Goal: Contribute content: Add original content to the website for others to see

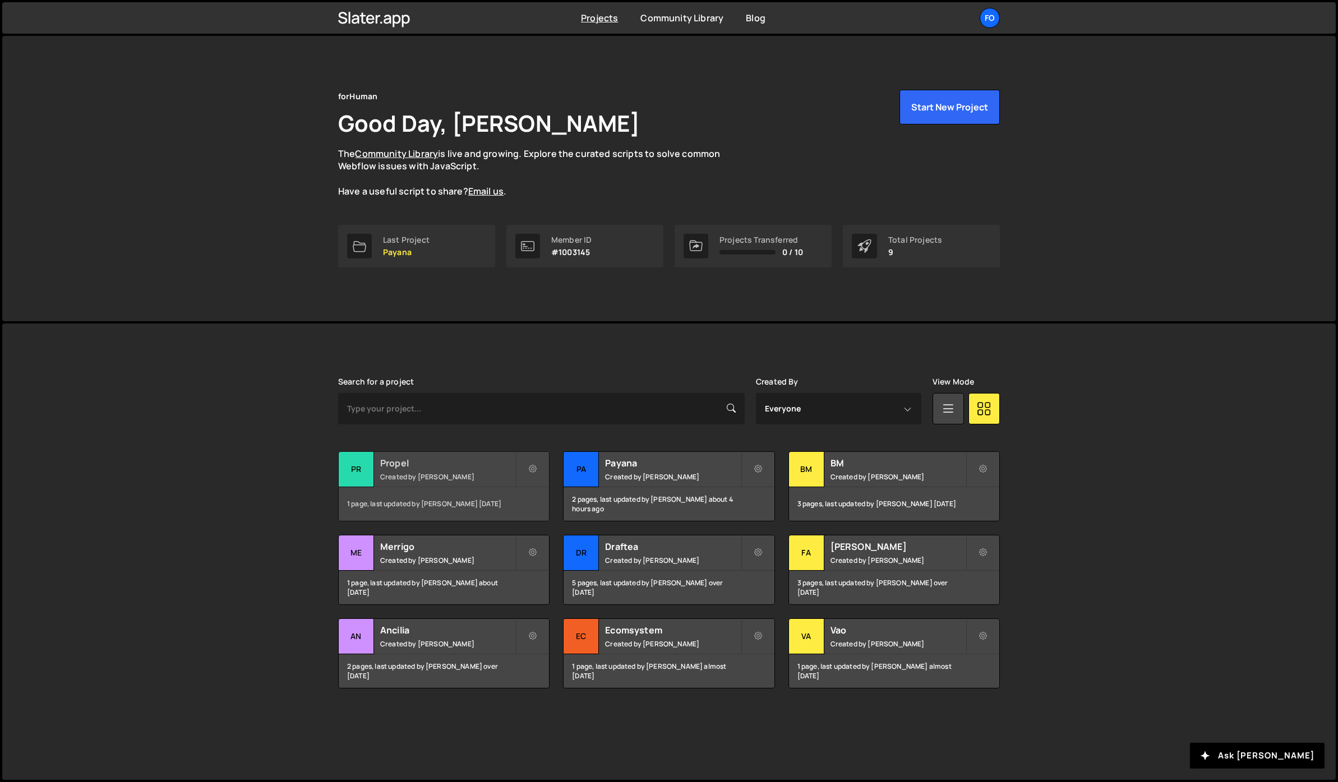
click at [452, 473] on small "Created by Fiorella Cisneros" at bounding box center [447, 477] width 135 height 10
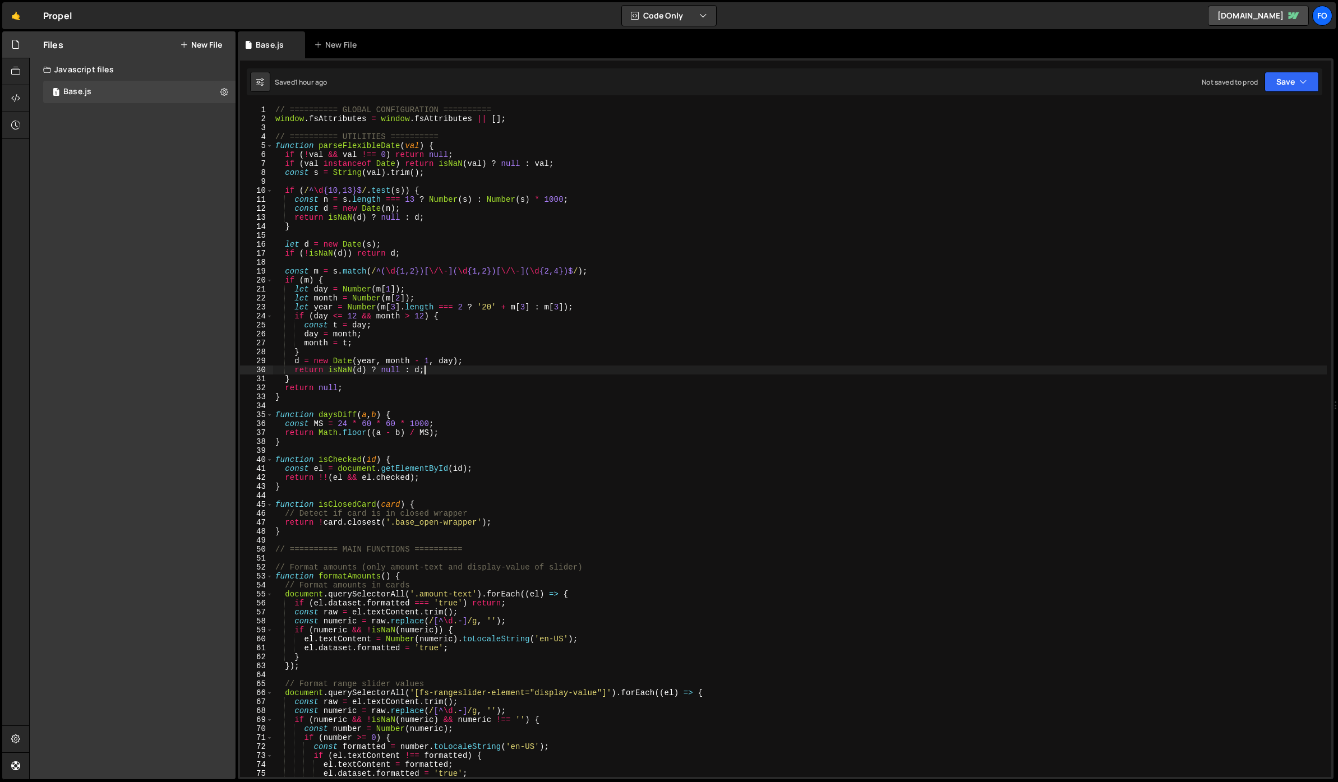
click at [590, 371] on div "// ========== GLOBAL CONFIGURATION ========== window . fsAttributes = window . …" at bounding box center [800, 450] width 1054 height 690
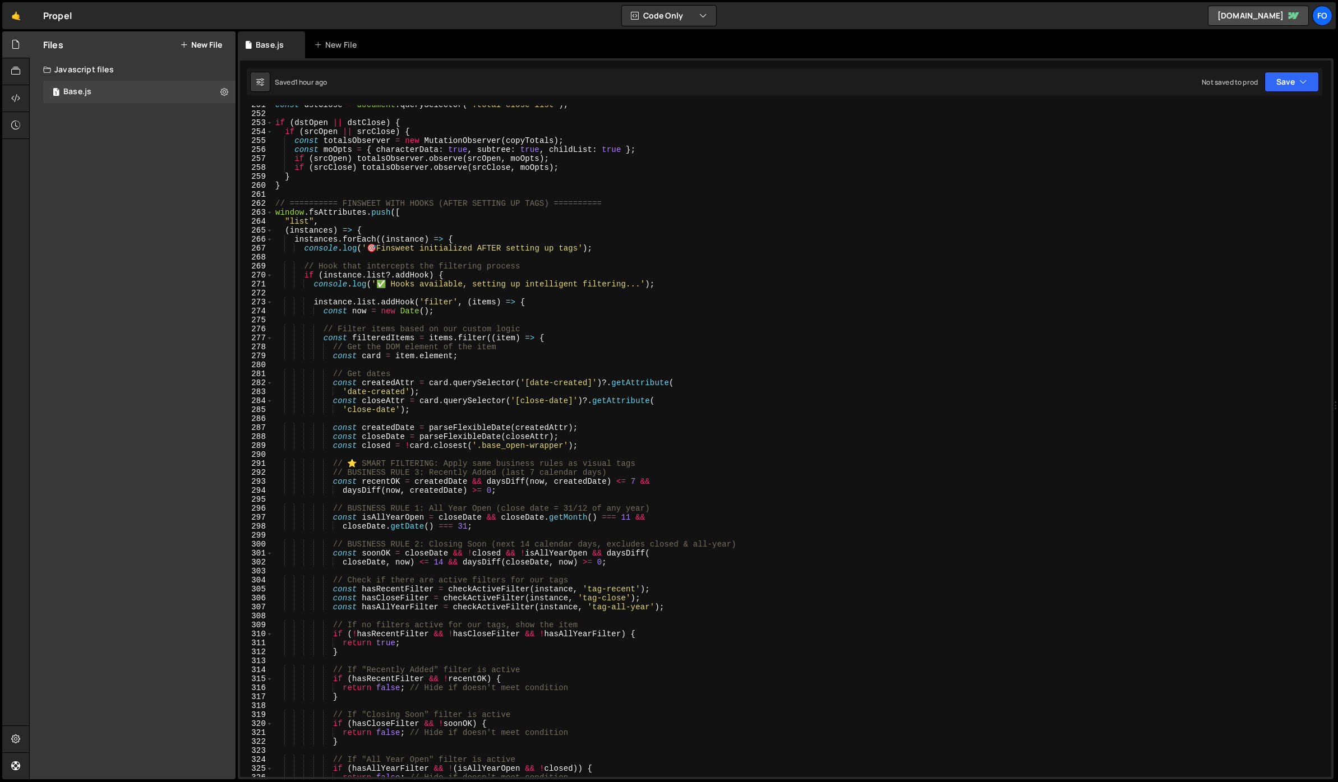
scroll to position [2280, 0]
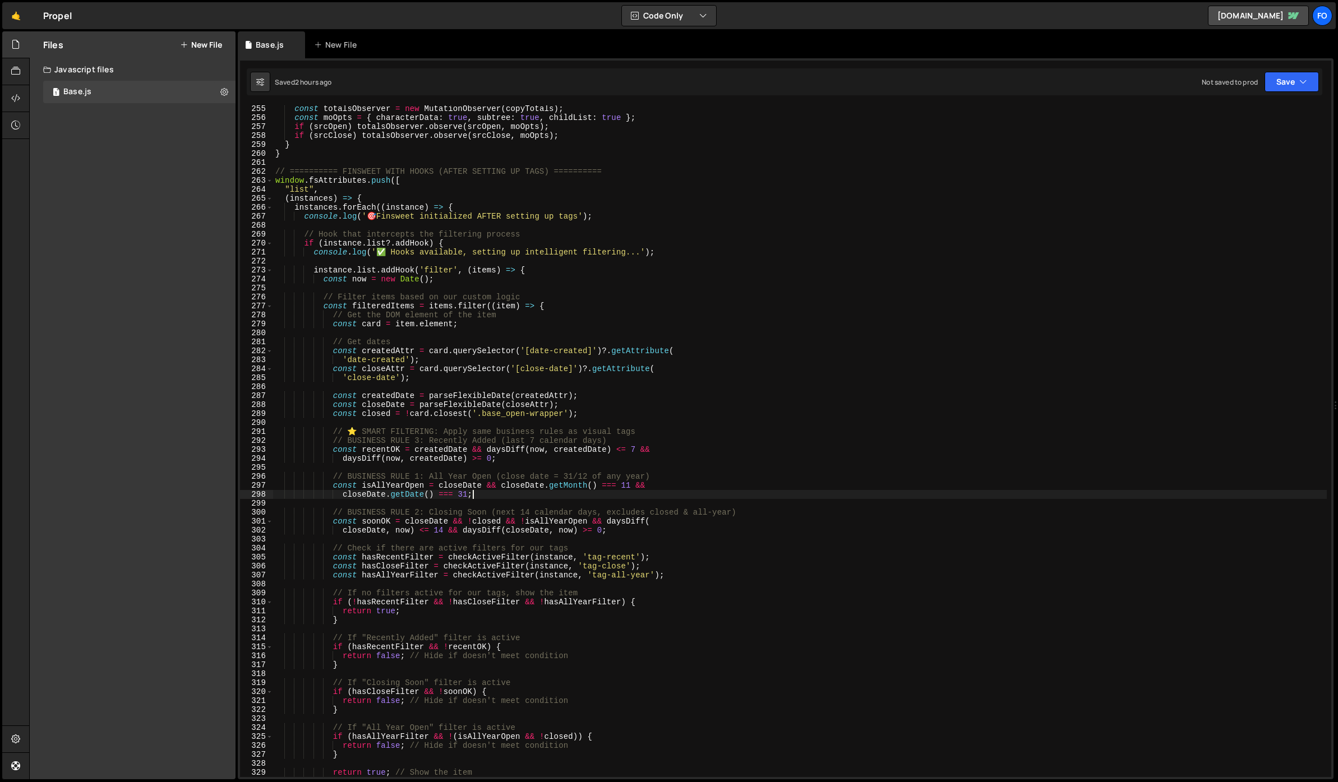
click at [481, 493] on div "const totalsObserver = new MutationObserver ( copyTotals ) ; const moOpts = { c…" at bounding box center [800, 449] width 1054 height 690
click at [599, 401] on div "const totalsObserver = new MutationObserver ( copyTotals ) ; const moOpts = { c…" at bounding box center [800, 449] width 1054 height 690
click at [422, 187] on div "const totalsObserver = new MutationObserver ( copyTotals ) ; const moOpts = { c…" at bounding box center [800, 449] width 1054 height 690
click at [423, 178] on div "const totalsObserver = new MutationObserver ( copyTotals ) ; const moOpts = { c…" at bounding box center [800, 449] width 1054 height 690
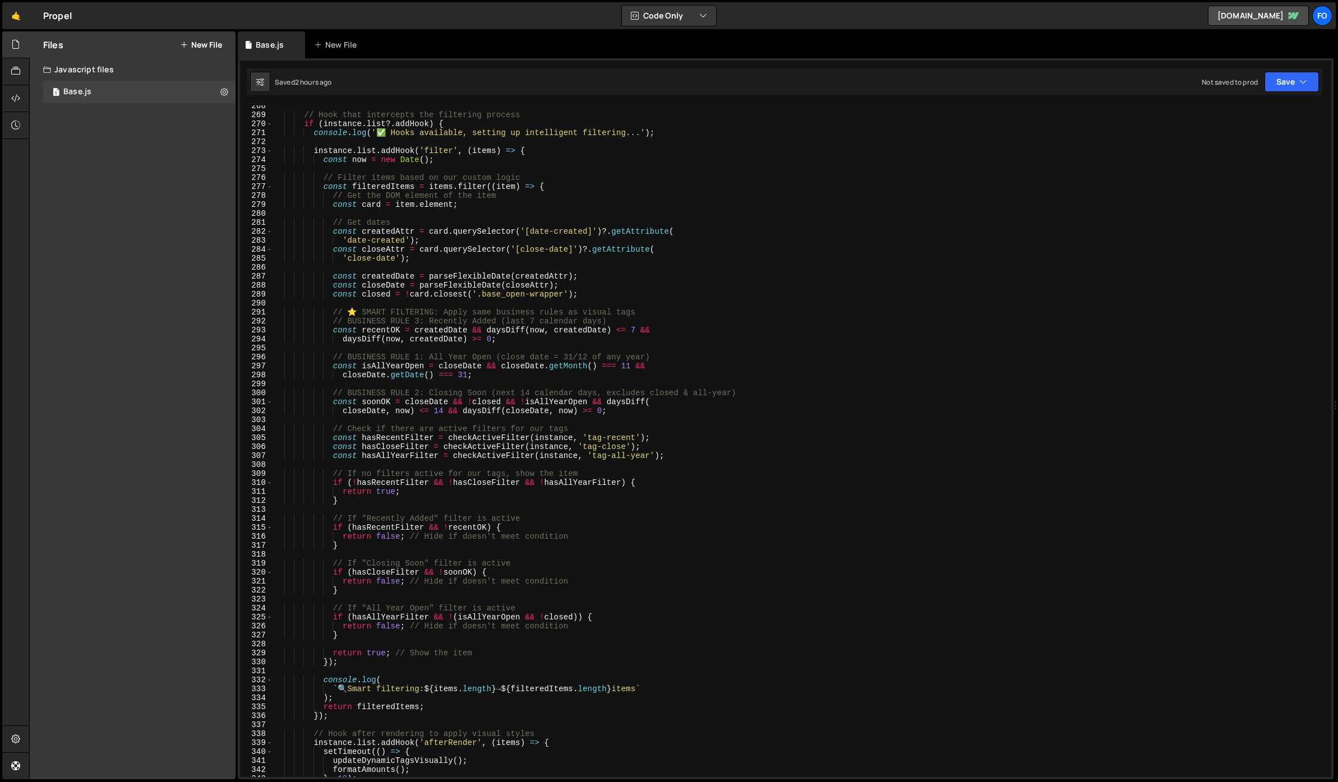
scroll to position [2399, 0]
click at [680, 434] on div "// Hook that intercepts the filtering process if ( instance . list ?. addHook )…" at bounding box center [800, 446] width 1054 height 690
click at [661, 444] on div "// Hook that intercepts the filtering process if ( instance . list ?. addHook )…" at bounding box center [800, 446] width 1054 height 690
click at [689, 458] on div "// Hook that intercepts the filtering process if ( instance . list ?. addHook )…" at bounding box center [800, 446] width 1054 height 690
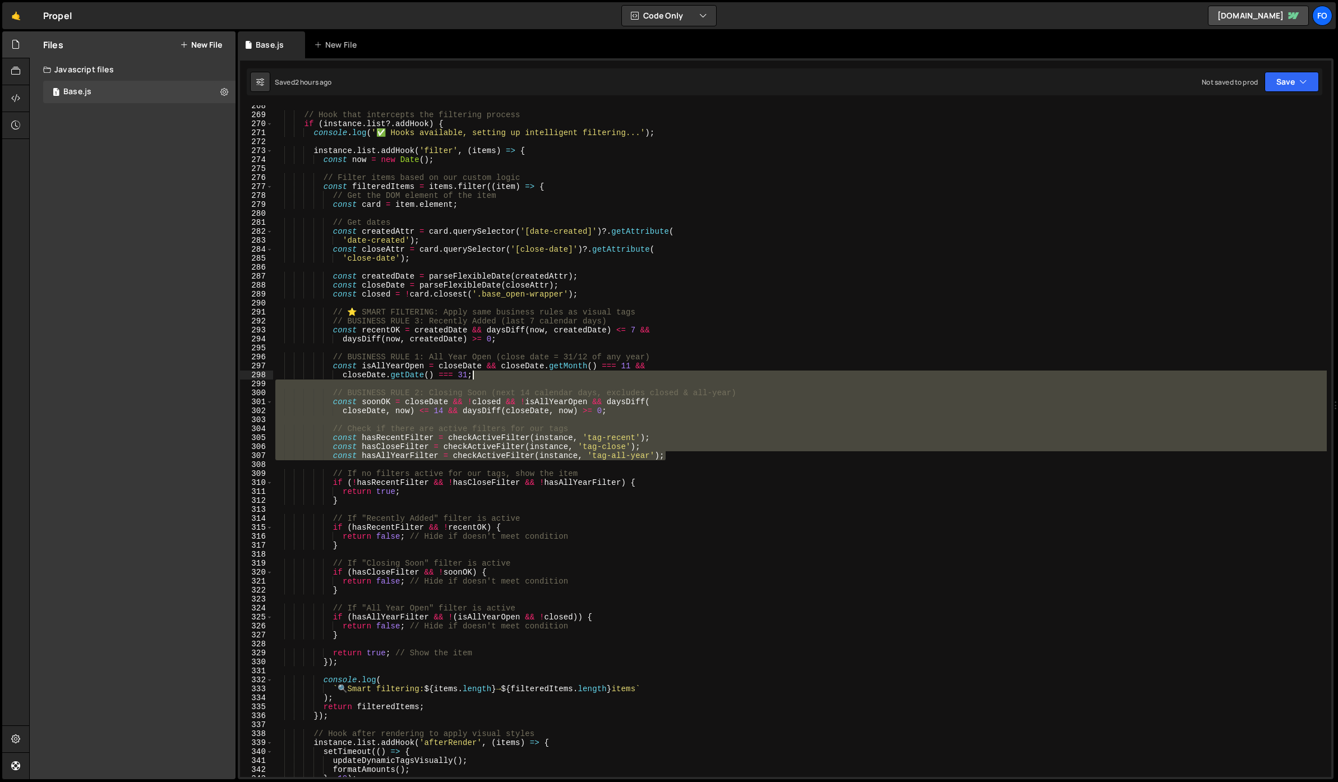
drag, startPoint x: 689, startPoint y: 458, endPoint x: 653, endPoint y: 376, distance: 90.1
click at [653, 376] on div "// Hook that intercepts the filtering process if ( instance . list ?. addHook )…" at bounding box center [800, 446] width 1054 height 690
click at [525, 375] on div "// Hook that intercepts the filtering process if ( instance . list ?. addHook )…" at bounding box center [800, 441] width 1054 height 672
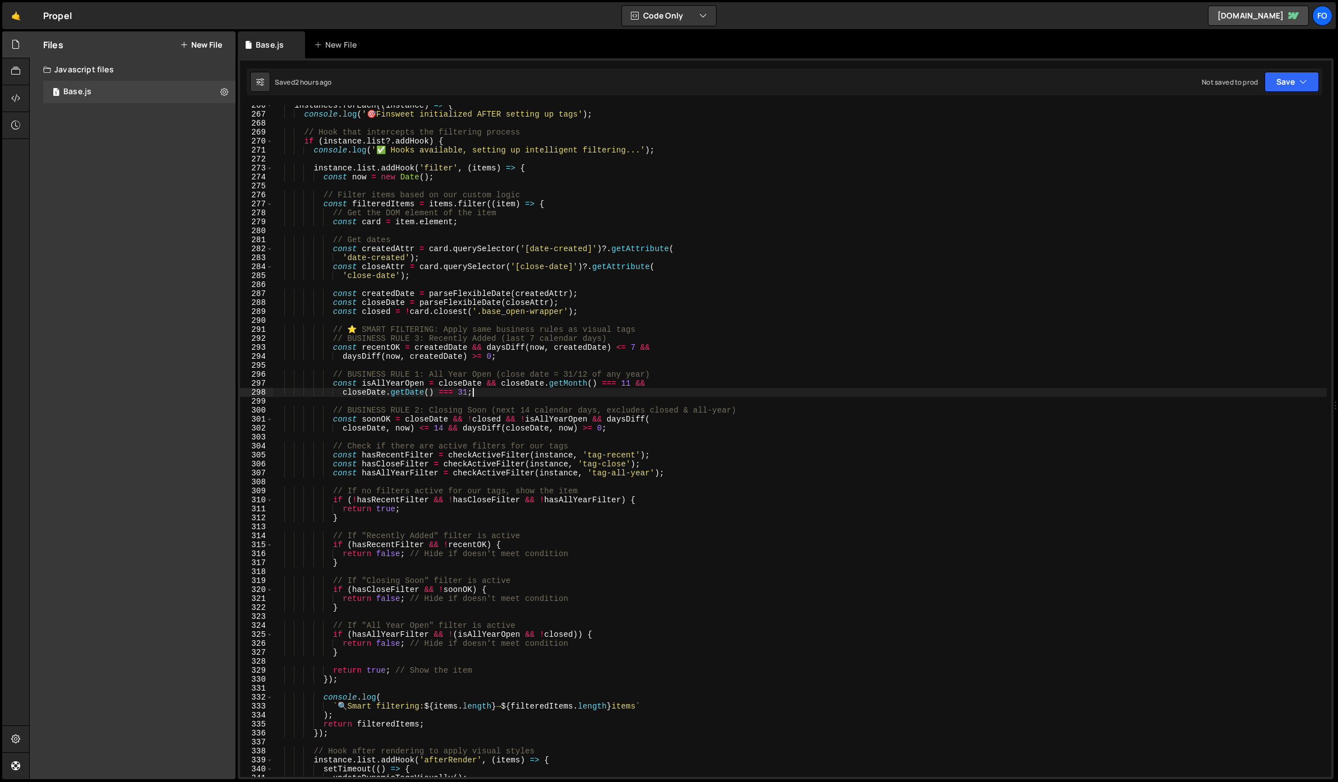
scroll to position [2366, 0]
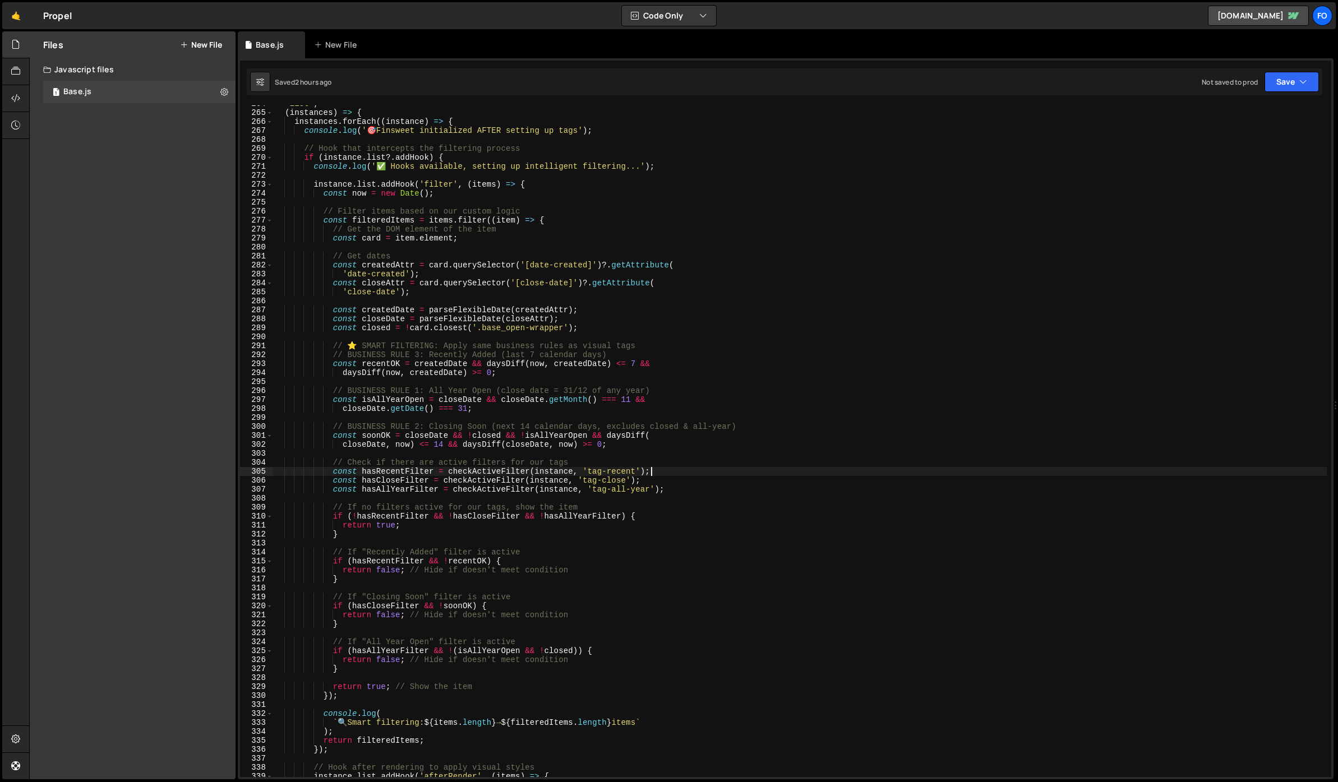
click at [664, 469] on div ""list" , ( instances ) => { instances . forEach (( instance ) => { console . lo…" at bounding box center [800, 444] width 1054 height 690
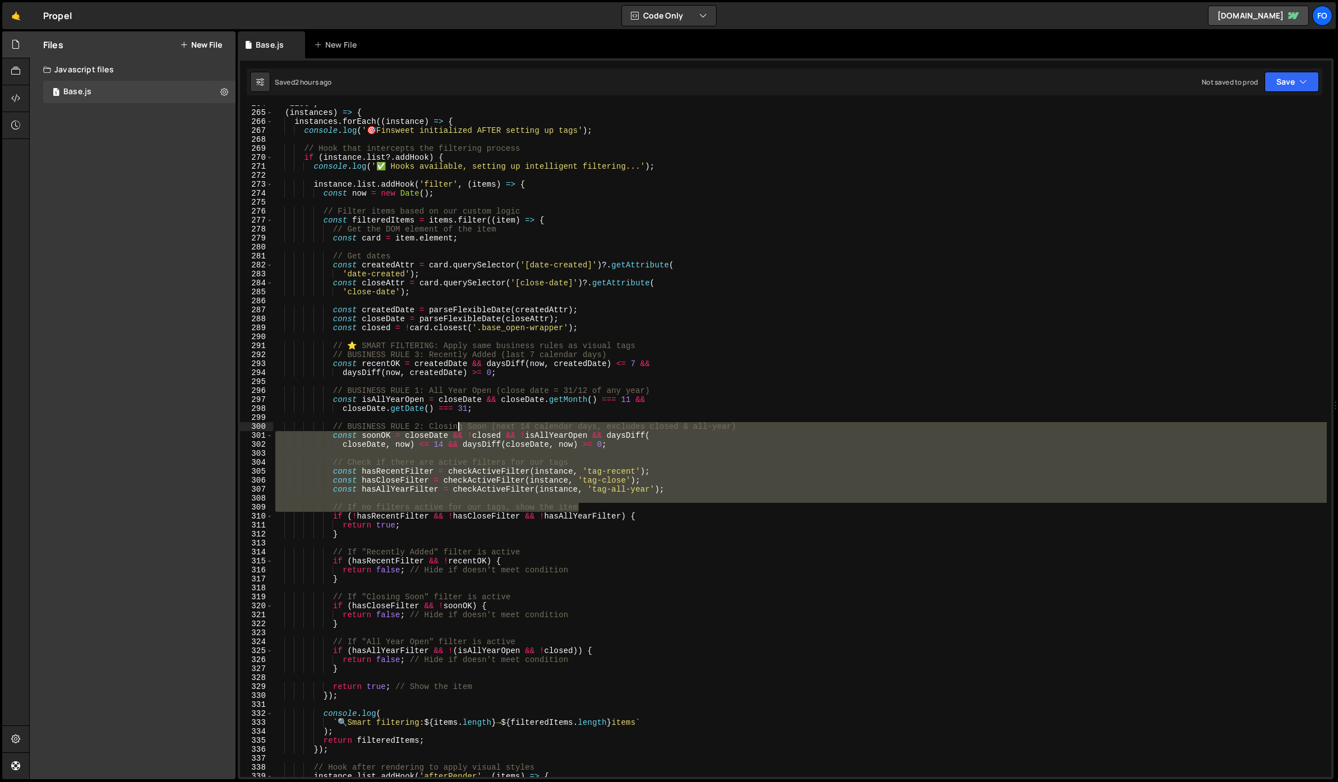
drag, startPoint x: 695, startPoint y: 505, endPoint x: 454, endPoint y: 421, distance: 255.5
click at [454, 421] on div ""list" , ( instances ) => { instances . forEach (( instance ) => { console . lo…" at bounding box center [800, 444] width 1054 height 690
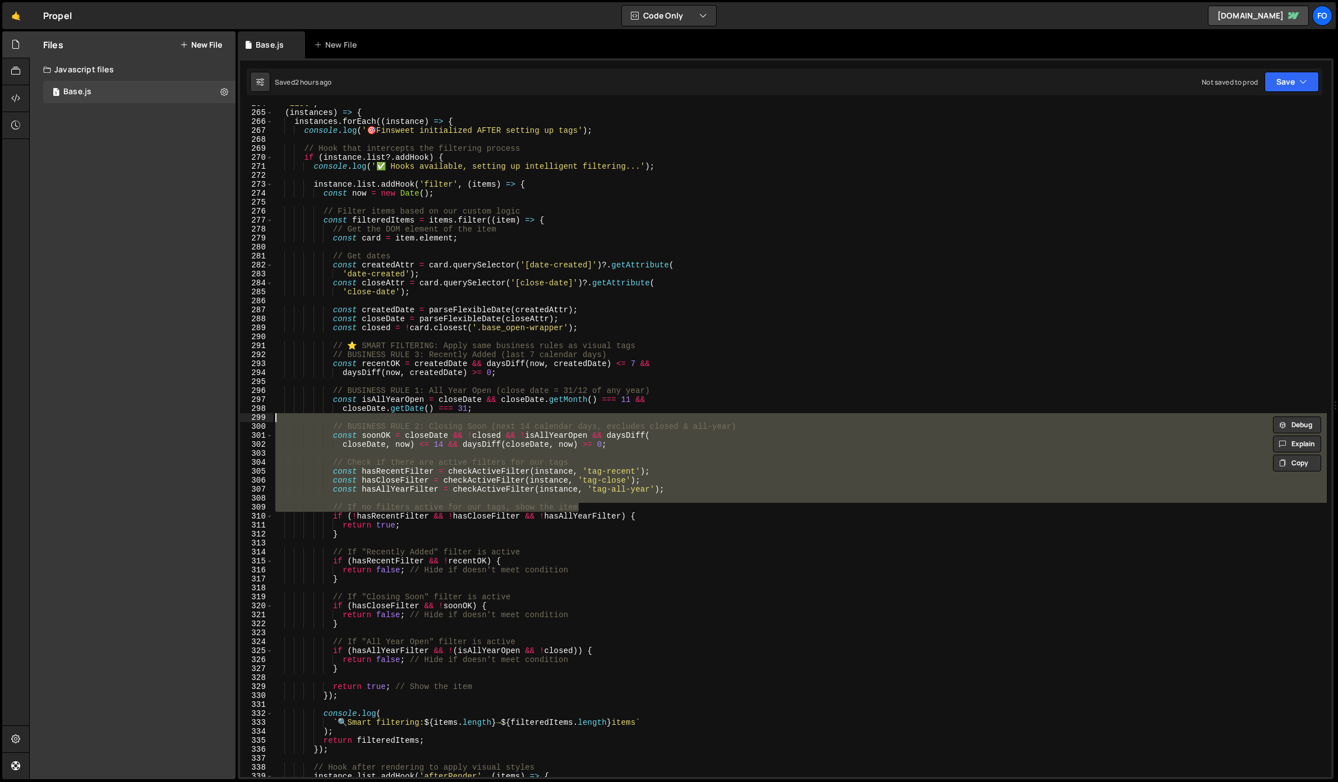
click at [589, 441] on div ""list" , ( instances ) => { instances . forEach (( instance ) => { console . lo…" at bounding box center [800, 441] width 1054 height 672
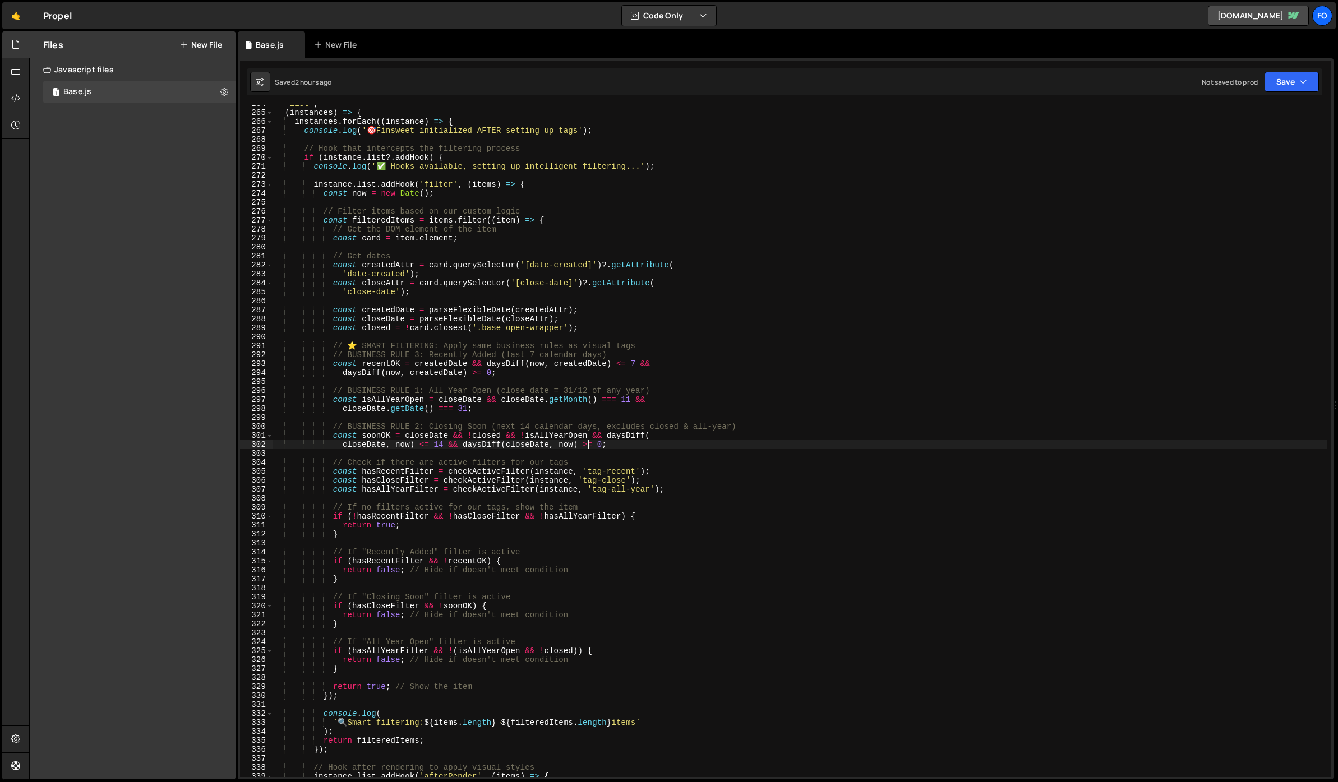
click at [712, 315] on div ""list" , ( instances ) => { instances . forEach (( instance ) => { console . lo…" at bounding box center [800, 444] width 1054 height 690
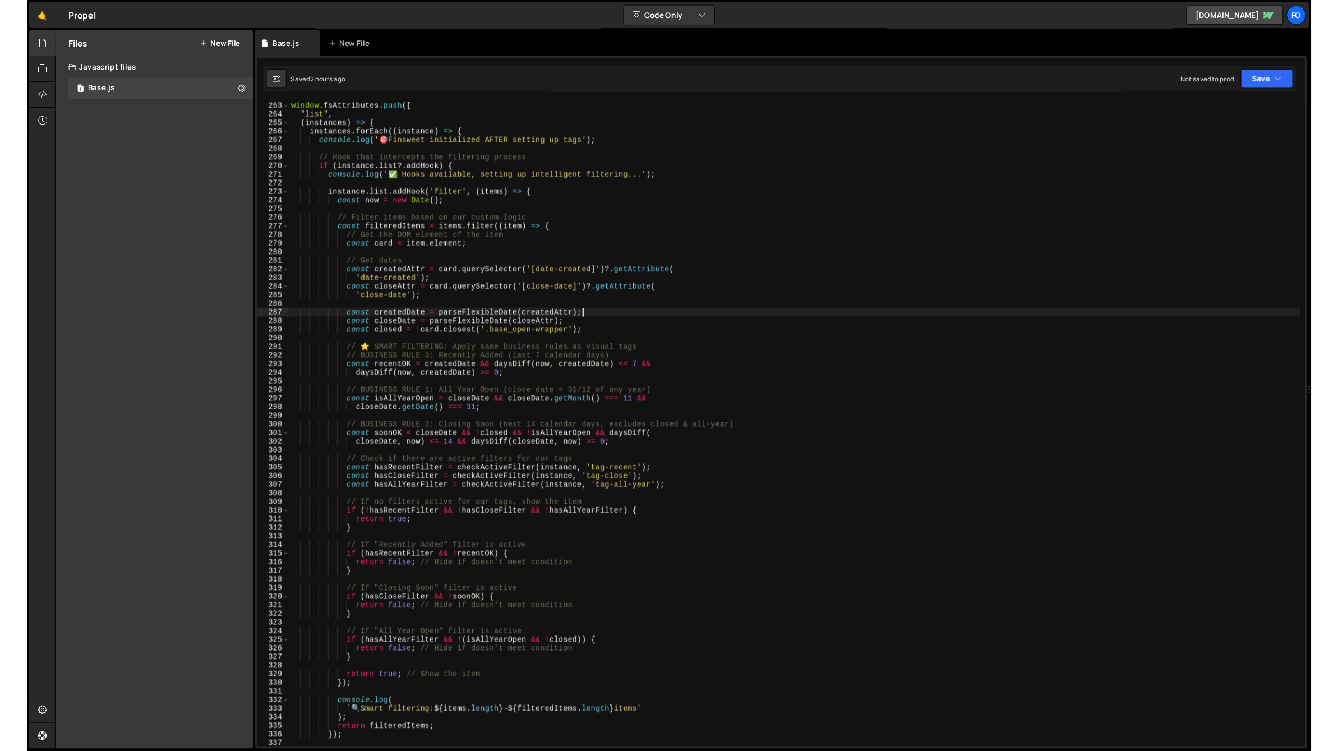
scroll to position [2334, 0]
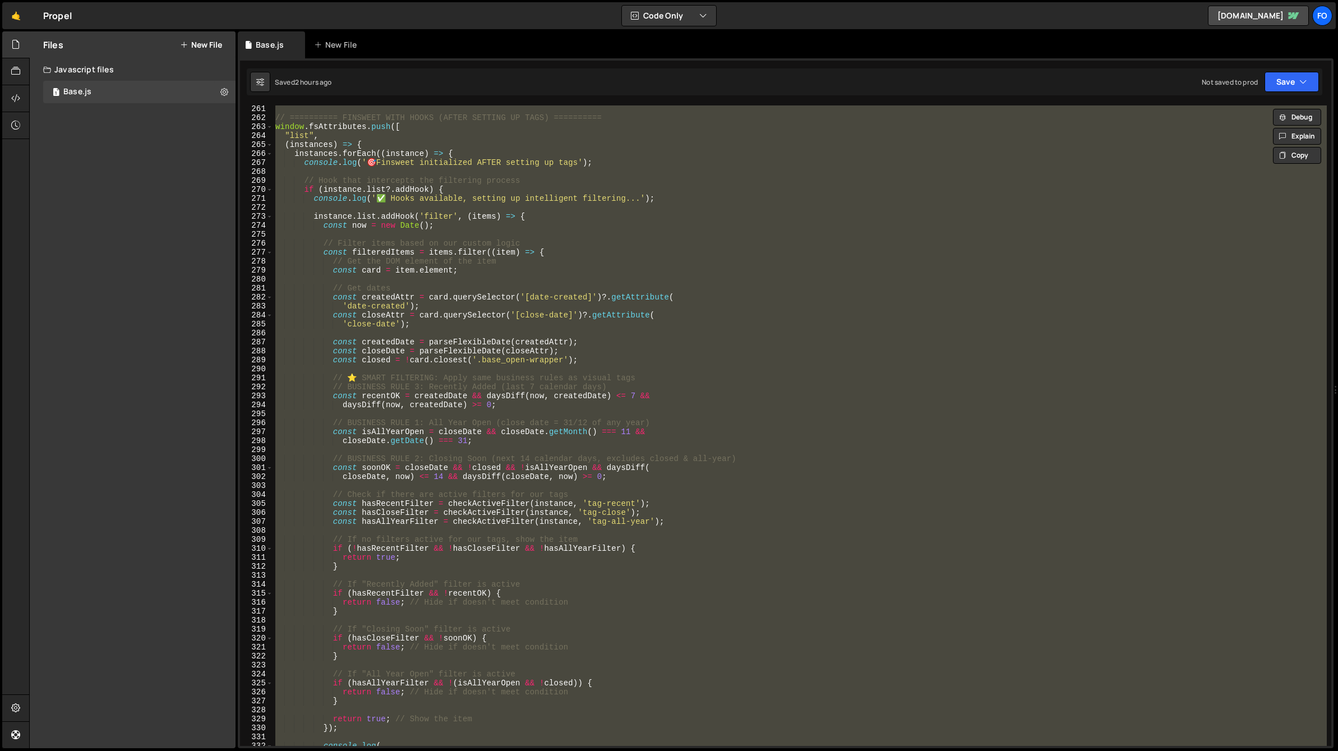
click at [749, 287] on div "// ========== FINSWEET WITH HOOKS (AFTER SETTING UP TAGS) ========== window . f…" at bounding box center [800, 433] width 1054 height 658
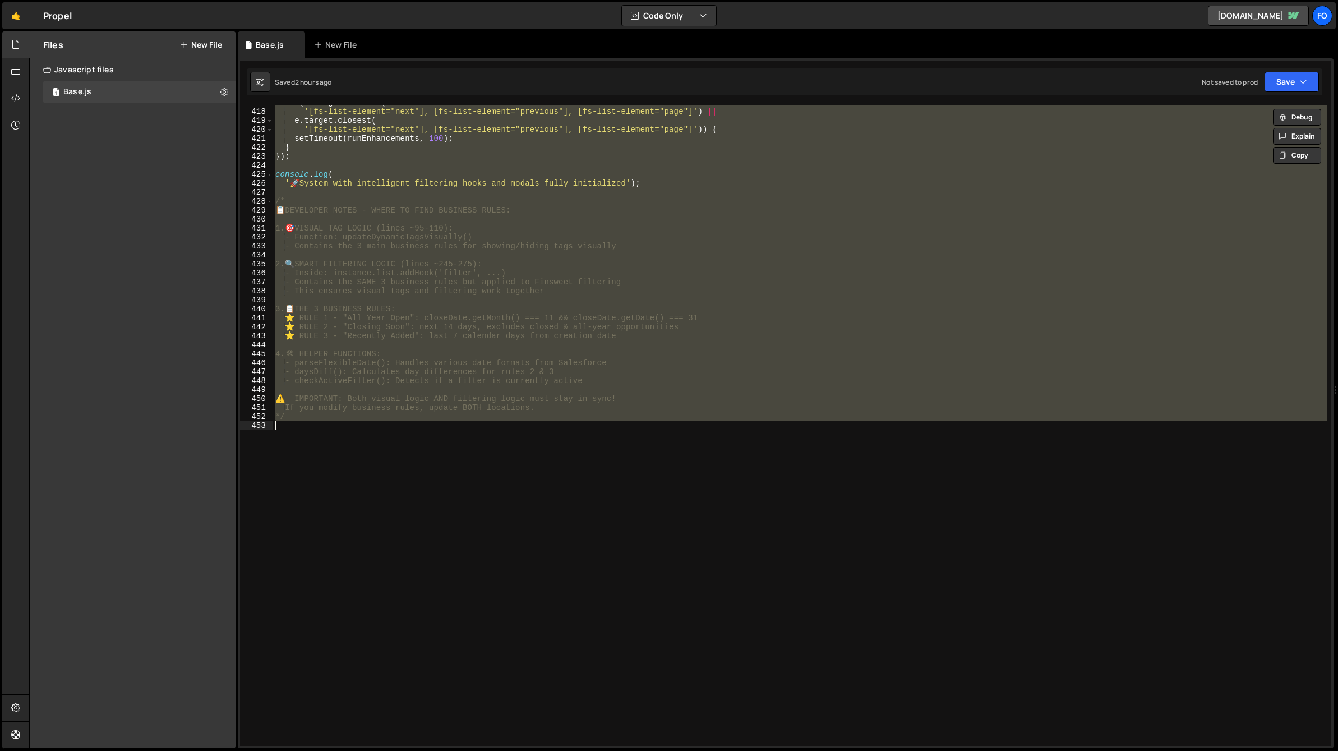
paste textarea
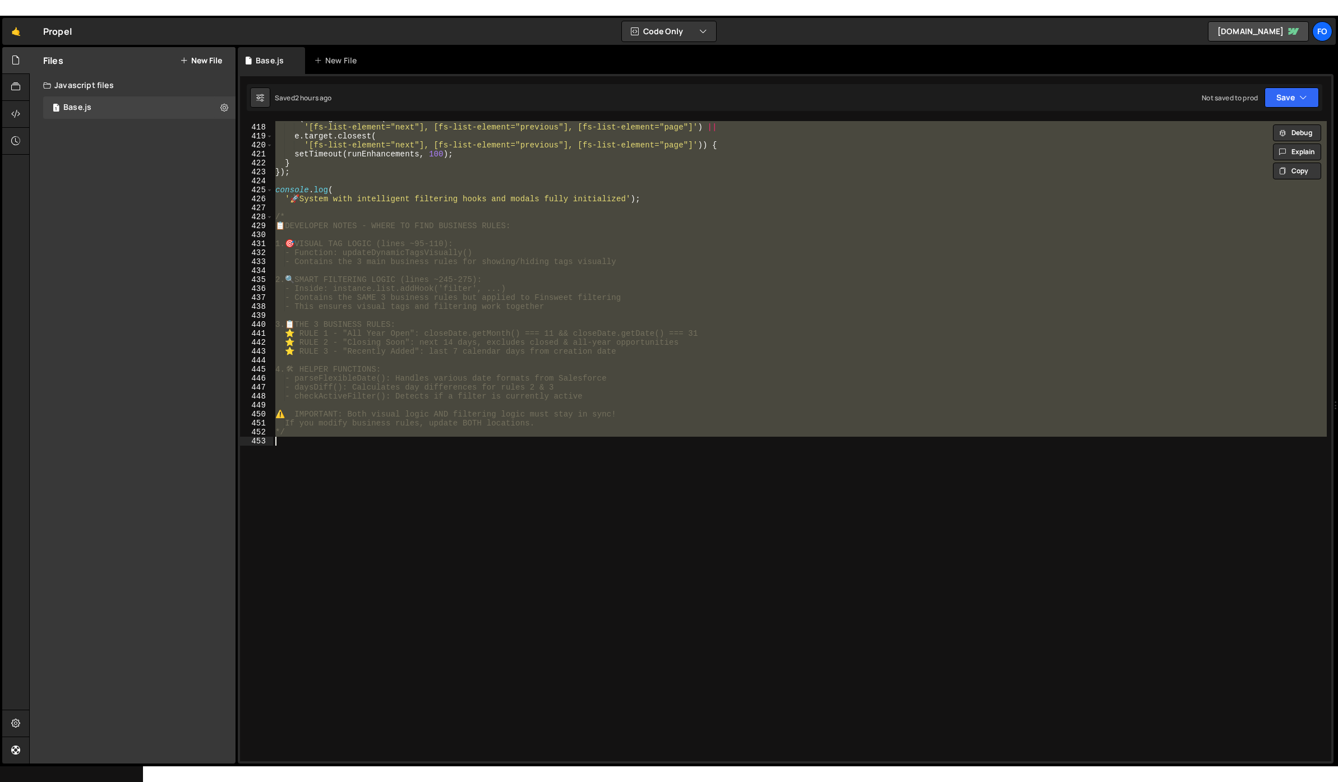
scroll to position [3264, 0]
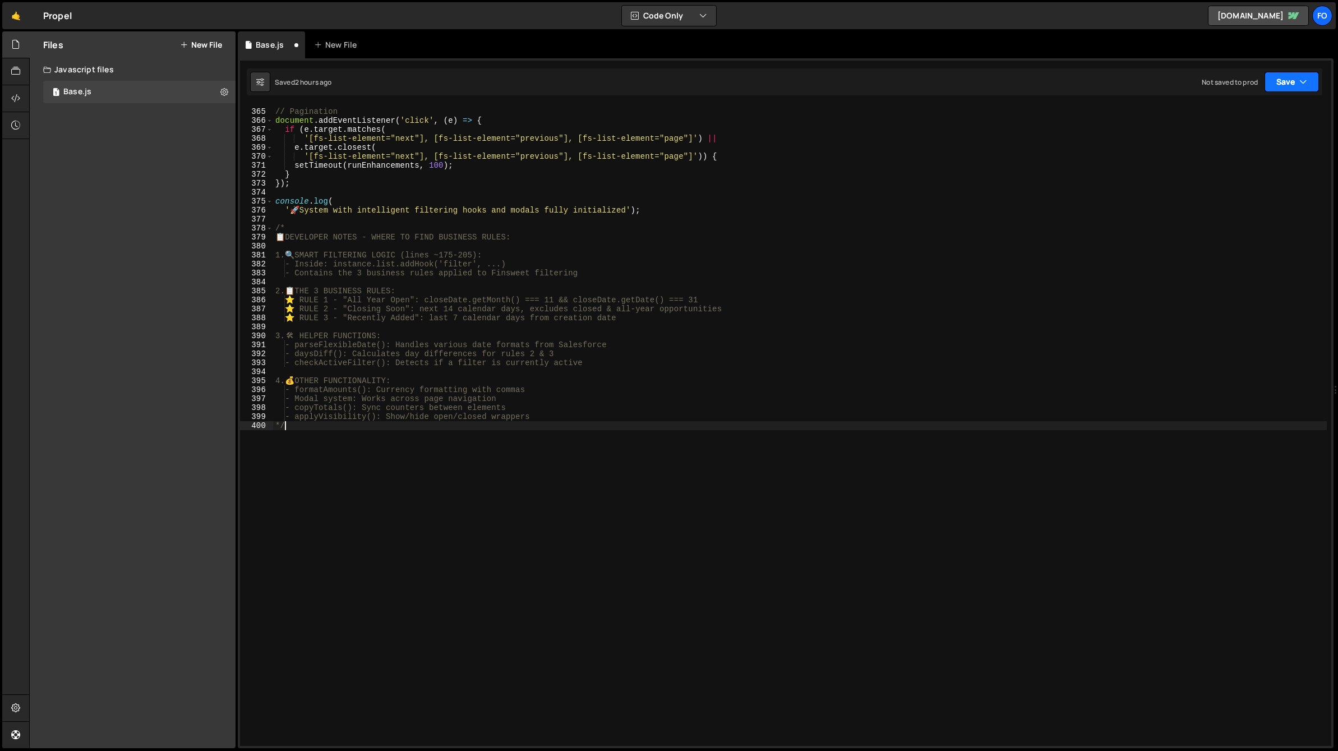
click at [1283, 89] on button "Save" at bounding box center [1291, 82] width 54 height 20
click at [1247, 118] on div "2 hours ago" at bounding box center [1234, 122] width 38 height 10
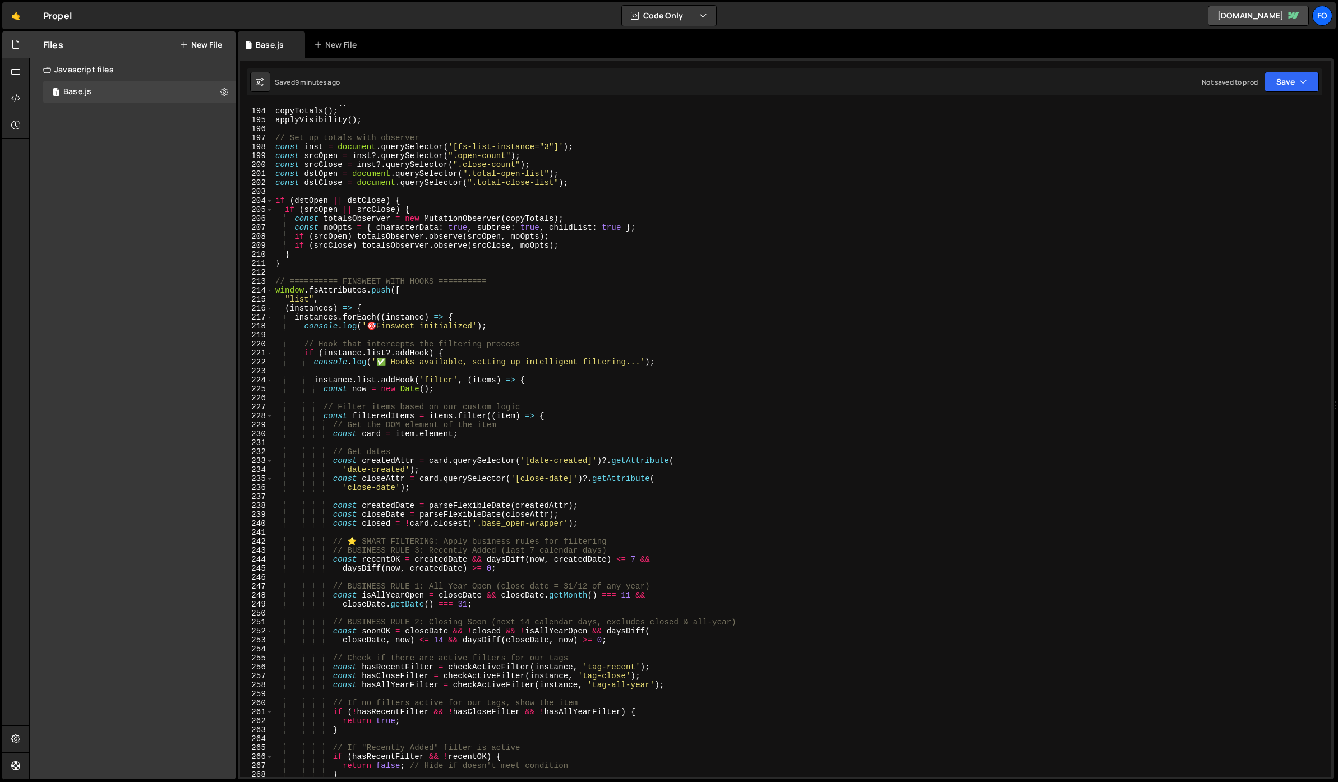
scroll to position [1727, 0]
click at [727, 347] on div "formatAmounts ( ) ; copyTotals ( ) ; applyVisibility ( ) ; // Set up totals wit…" at bounding box center [800, 446] width 1054 height 690
type textarea "*/"
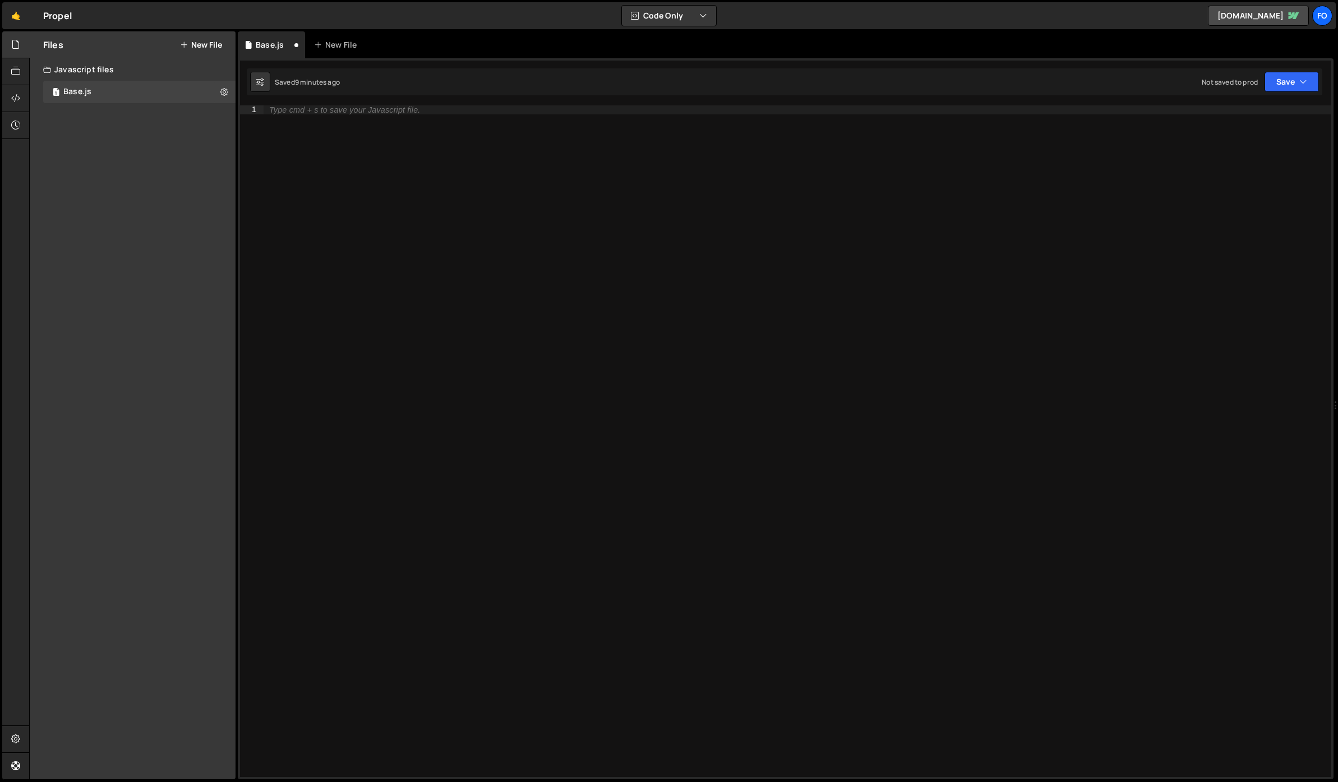
click at [1296, 68] on div "Saved 9 minutes ago Not saved to prod Upgrade to Edit Save Save to Staging S Sa…" at bounding box center [784, 81] width 1075 height 27
click at [1288, 90] on button "Save" at bounding box center [1291, 82] width 54 height 20
click at [1262, 113] on div "Save to Staging S" at bounding box center [1253, 109] width 117 height 11
click at [350, 294] on div at bounding box center [798, 450] width 1068 height 690
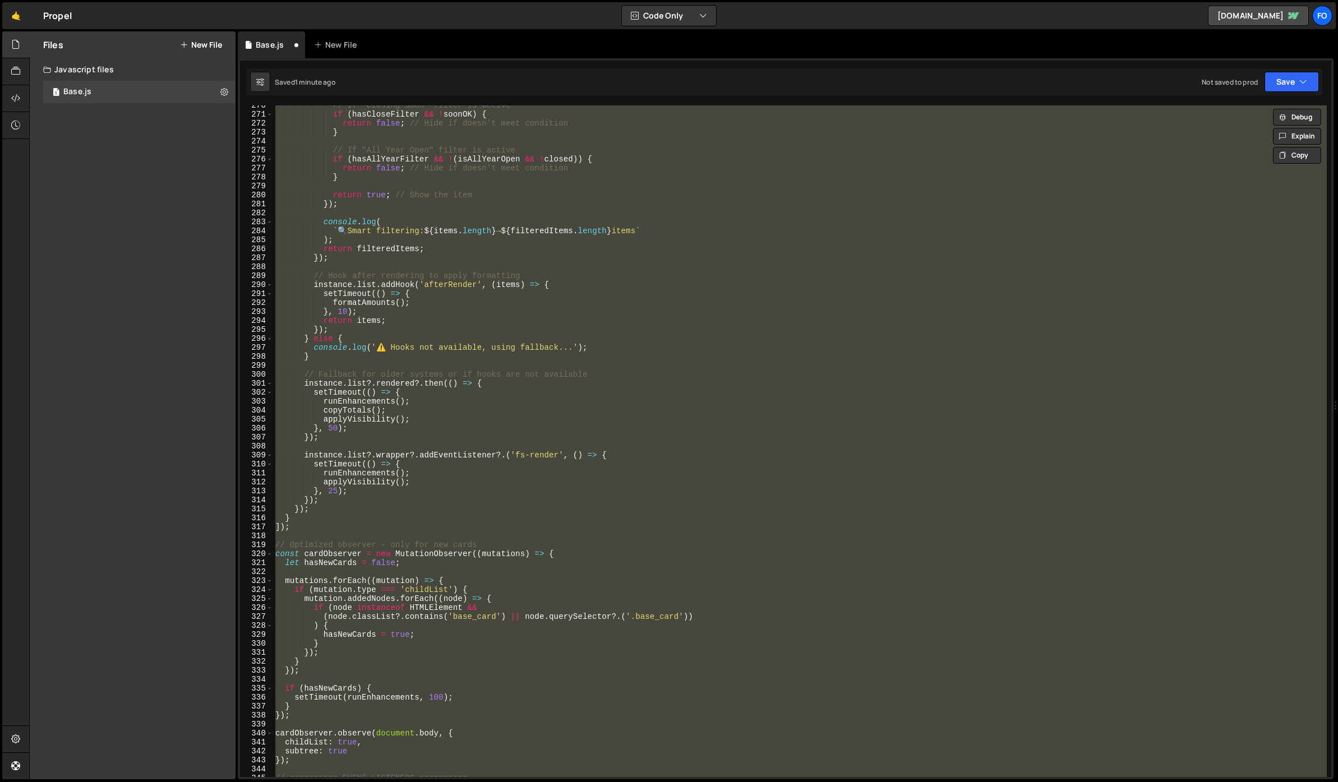
click at [708, 315] on div "// If "Closing Soon" filter is active if ( hasCloseFilter && ! soonOK ) { retur…" at bounding box center [800, 441] width 1054 height 672
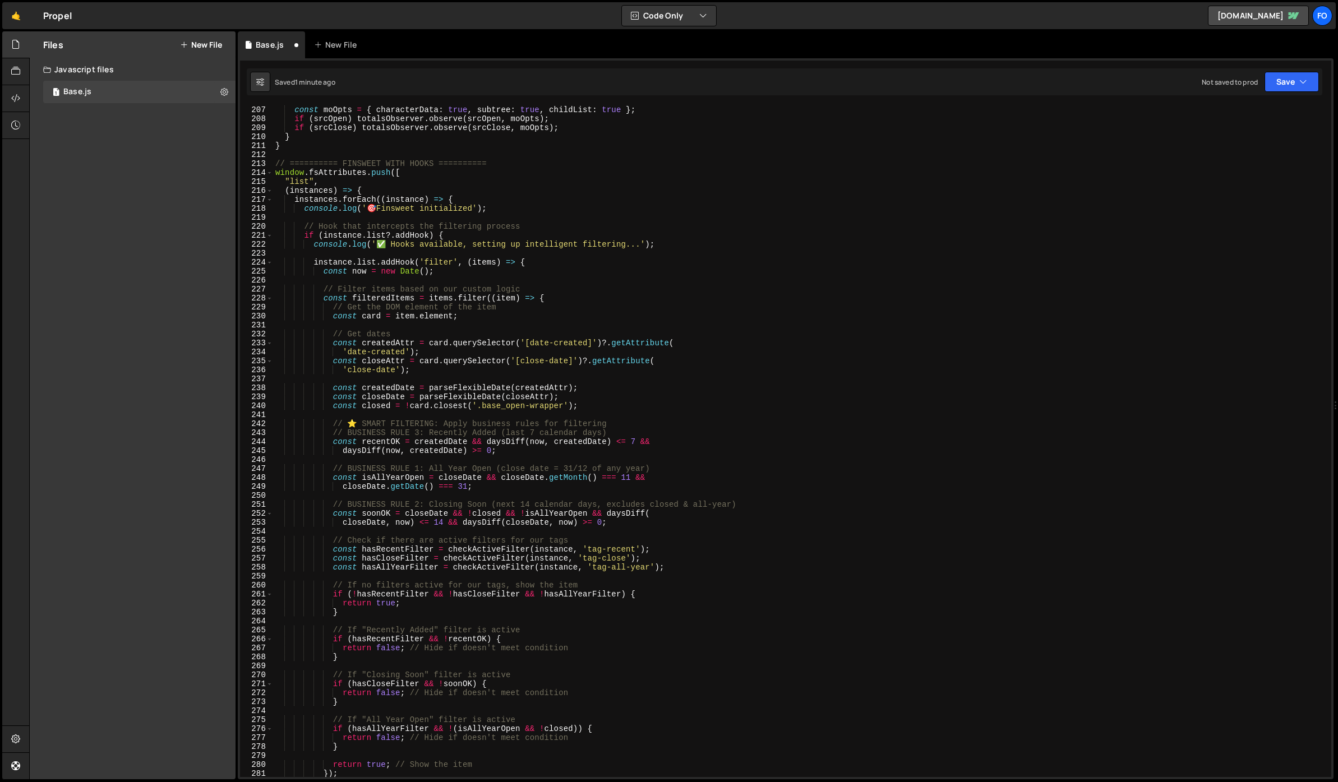
scroll to position [1848, 0]
click at [733, 385] on div "const totalsObserver = new MutationObserver ( copyTotals ) ; const moOpts = { c…" at bounding box center [800, 441] width 1054 height 690
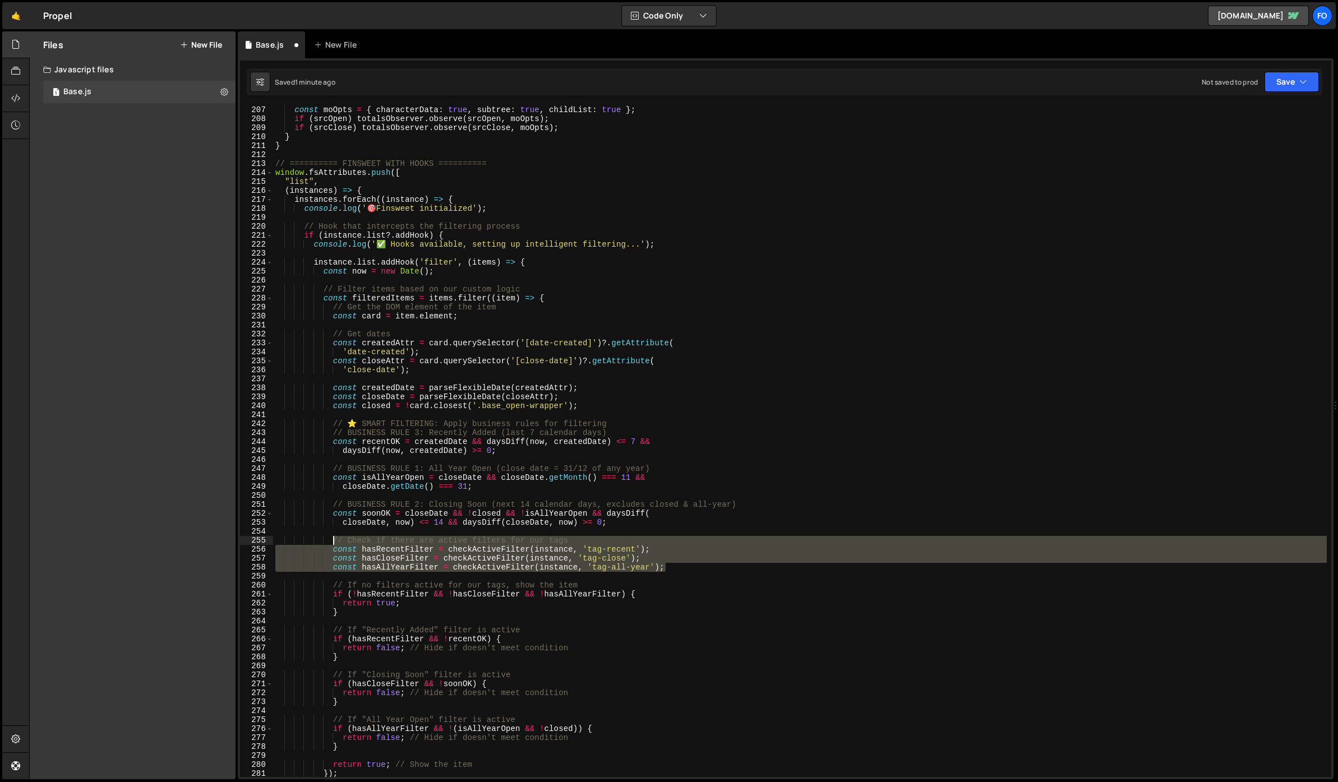
drag, startPoint x: 687, startPoint y: 571, endPoint x: 333, endPoint y: 540, distance: 355.1
click at [333, 540] on div "const totalsObserver = new MutationObserver ( copyTotals ) ; const moOpts = { c…" at bounding box center [800, 441] width 1054 height 690
click at [715, 438] on div "const totalsObserver = new MutationObserver ( copyTotals ) ; const moOpts = { c…" at bounding box center [800, 441] width 1054 height 690
type textarea "const recentOK = createdDate && daysDiff(now, createdDate) <= 7 &&"
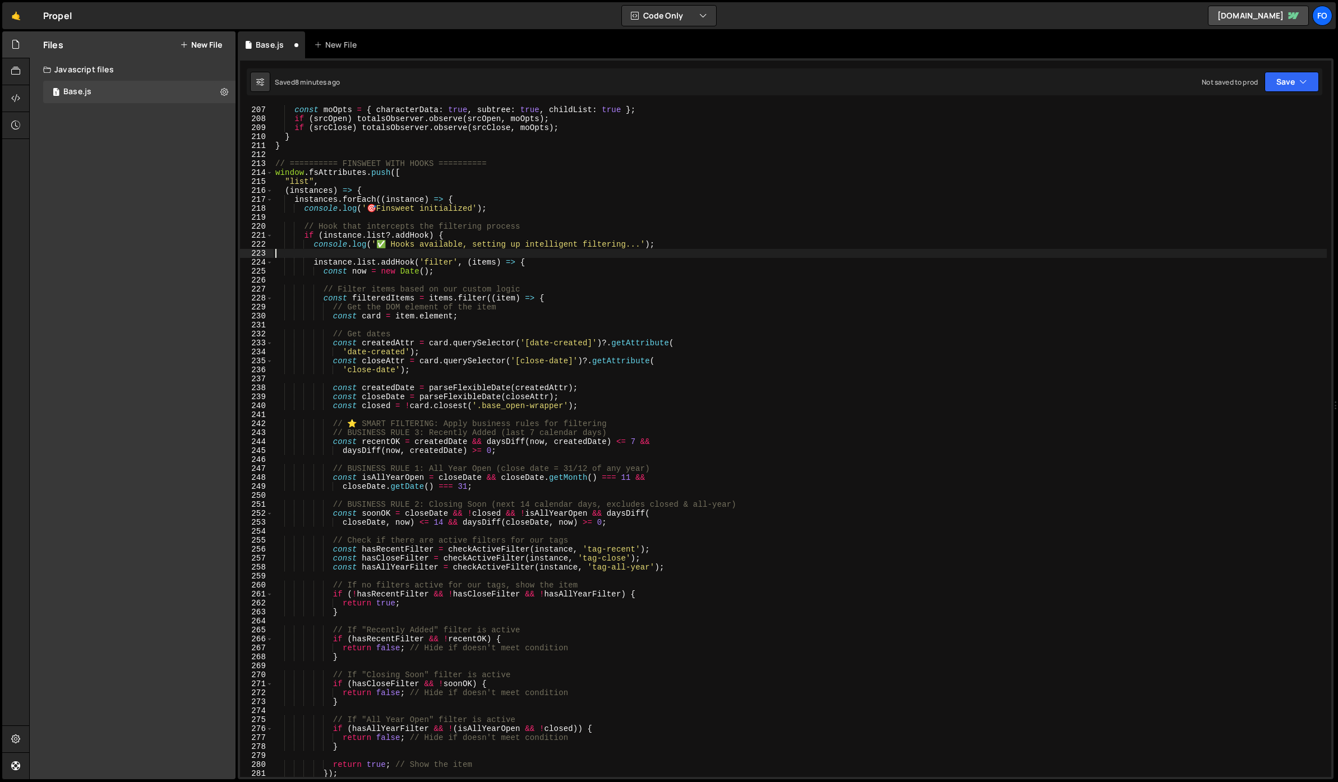
click at [940, 256] on div "const totalsObserver = new MutationObserver ( copyTotals ) ; const moOpts = { c…" at bounding box center [800, 441] width 1054 height 690
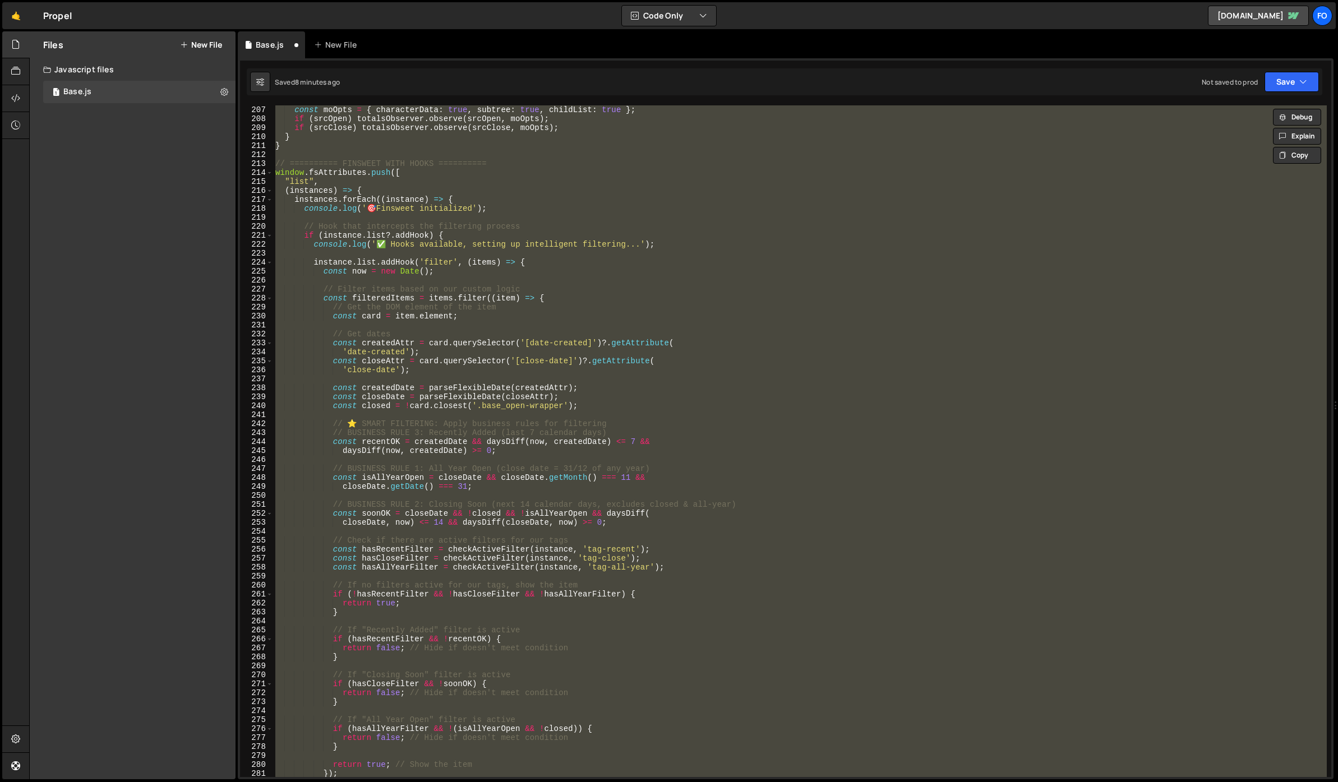
paste textarea
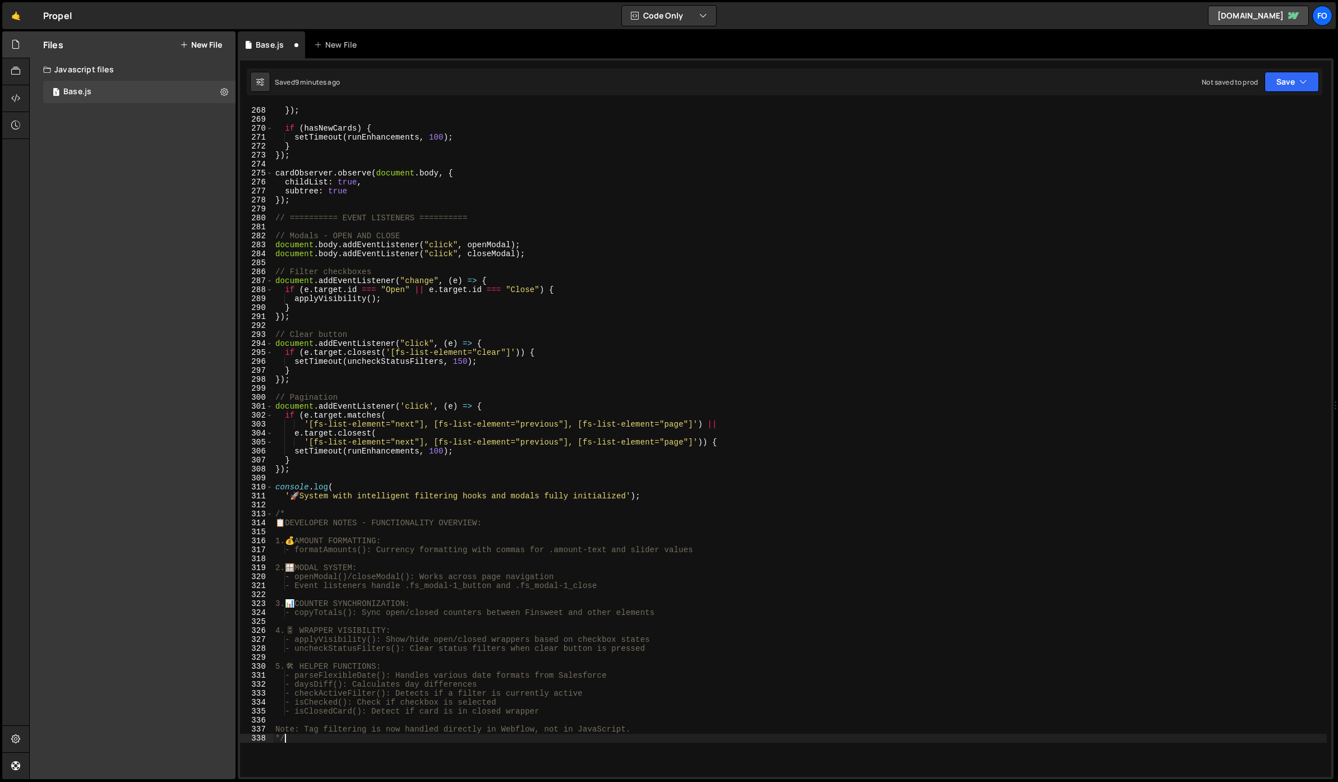
scroll to position [2404, 0]
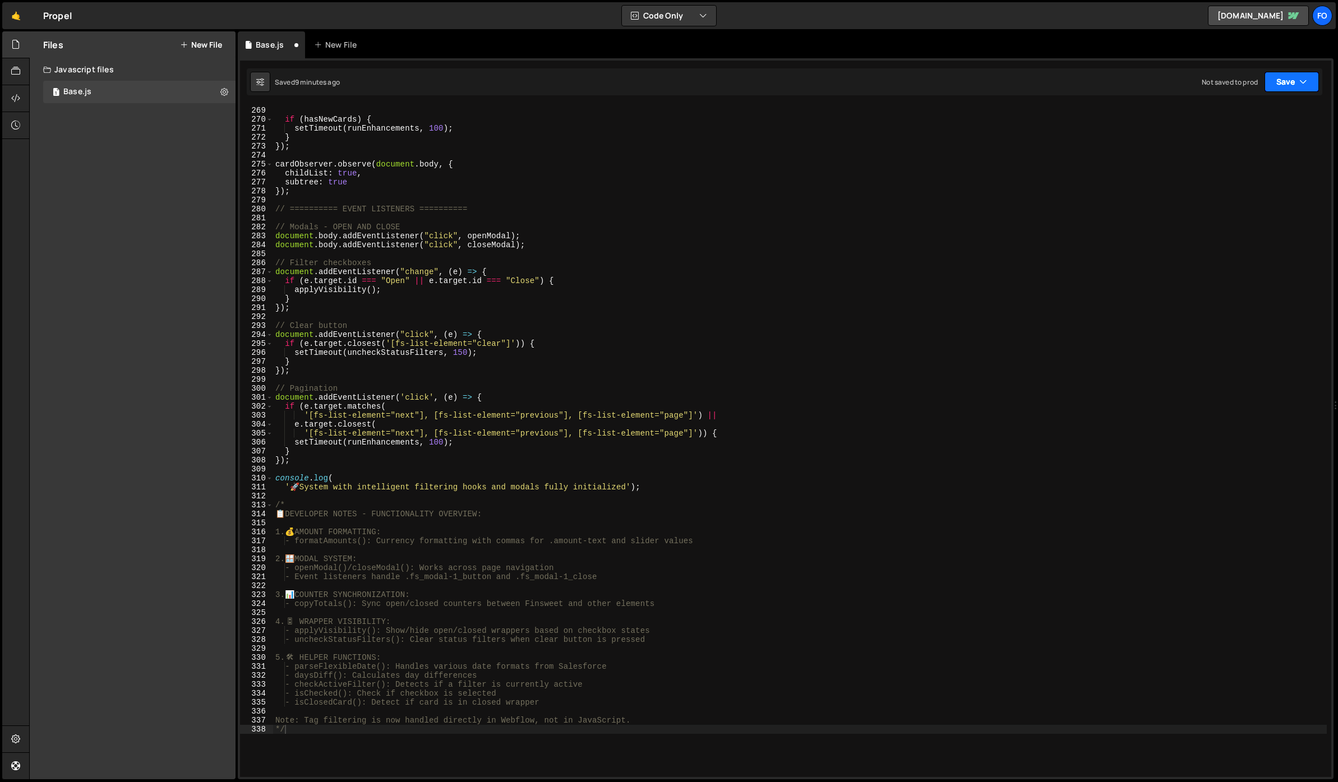
click at [1281, 79] on button "Save" at bounding box center [1291, 82] width 54 height 20
click at [1221, 122] on div "9 minutes ago" at bounding box center [1237, 122] width 44 height 10
click at [578, 288] on div "}) ; if ( hasNewCards ) { setTimeout ( runEnhancements , 100 ) ; } }) ; cardObs…" at bounding box center [800, 442] width 1054 height 690
type textarea "*/"
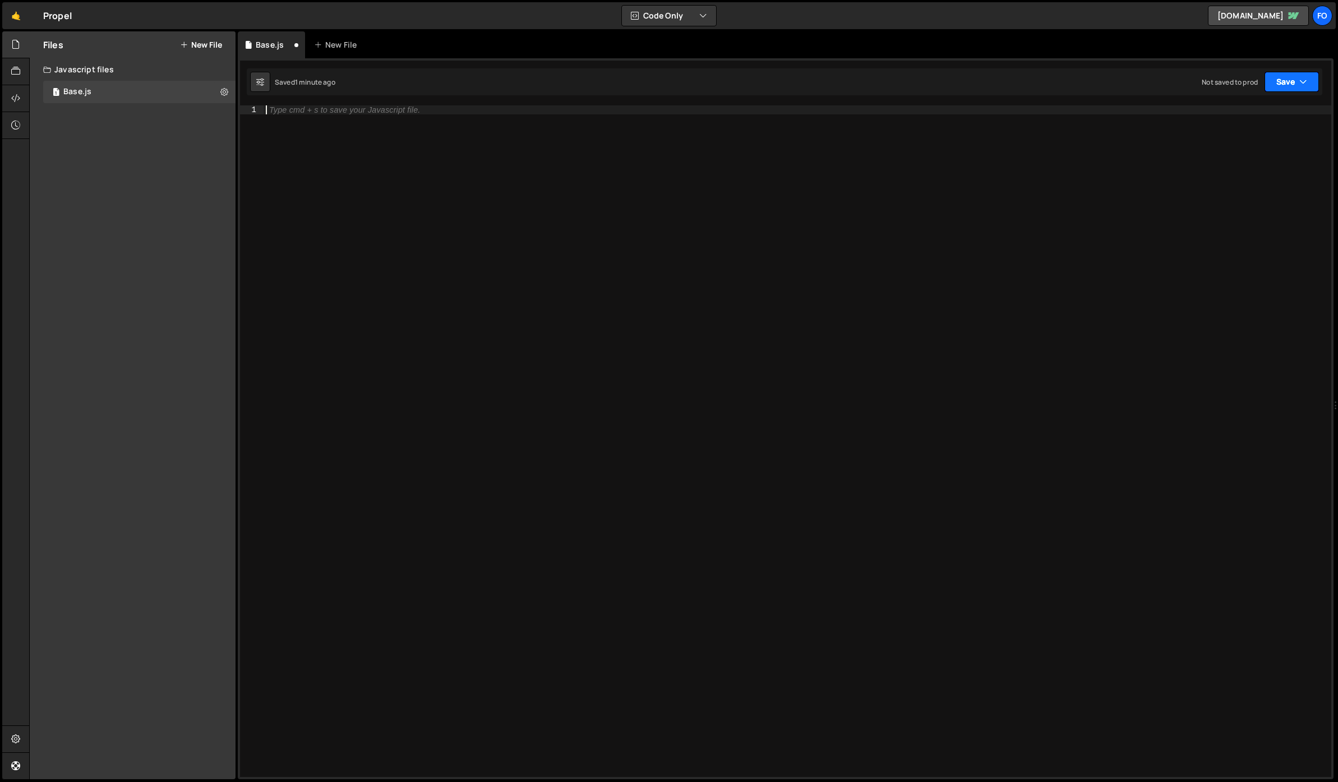
click at [1309, 82] on button "Save" at bounding box center [1291, 82] width 54 height 20
click at [1263, 109] on div "Save to Staging S" at bounding box center [1253, 109] width 117 height 11
